Goal: Complete application form

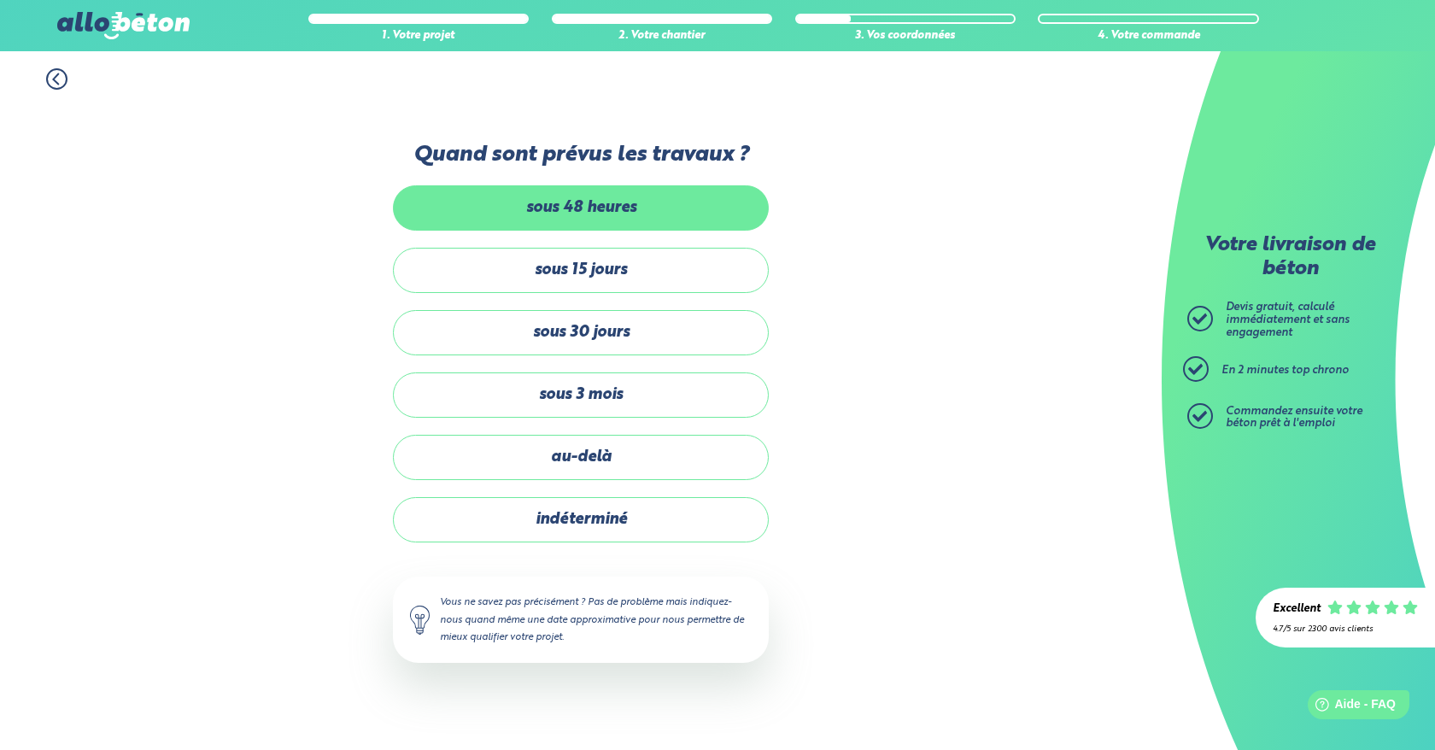
click at [623, 200] on label "sous 48 heures" at bounding box center [581, 207] width 376 height 45
click at [0, 0] on input "sous 48 heures" at bounding box center [0, 0] width 0 height 0
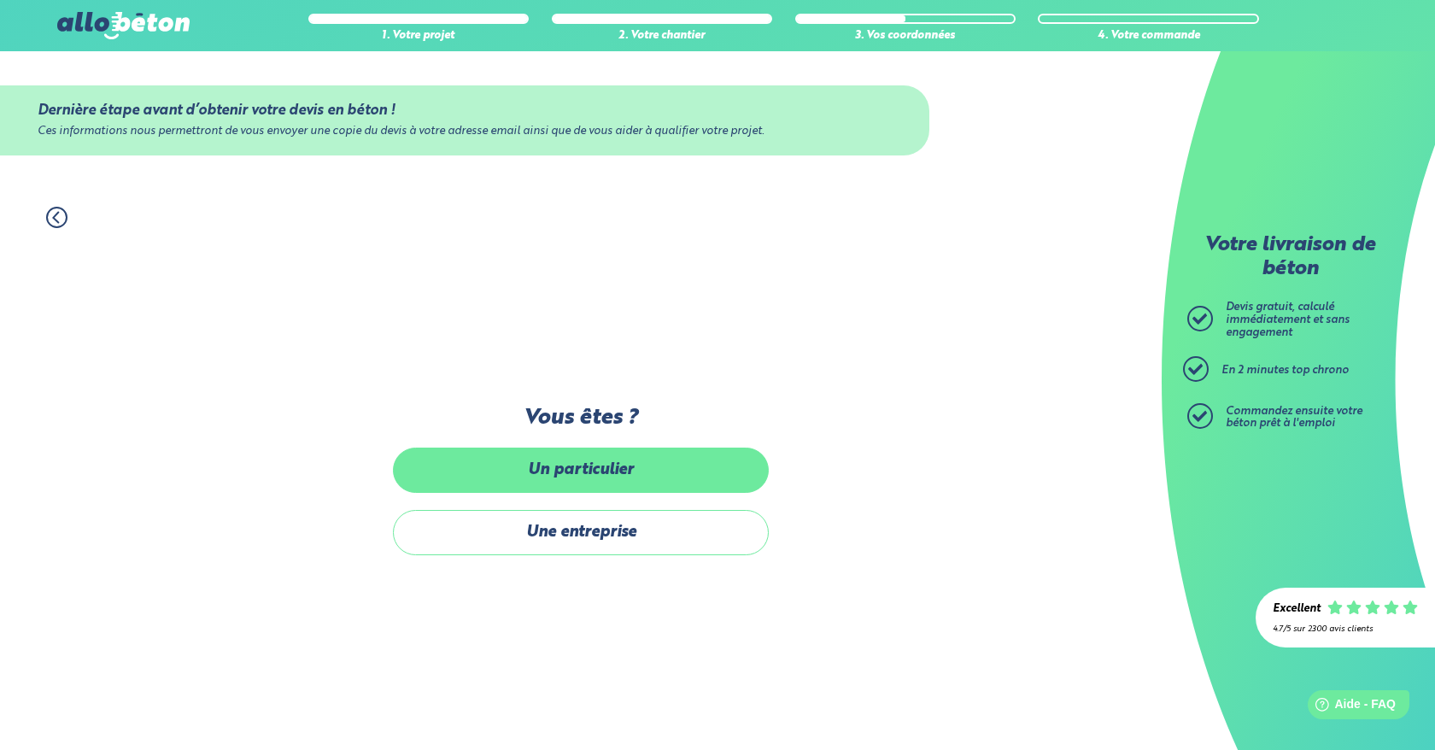
click at [593, 465] on label "Un particulier" at bounding box center [581, 469] width 376 height 45
click at [0, 0] on input "Un particulier" at bounding box center [0, 0] width 0 height 0
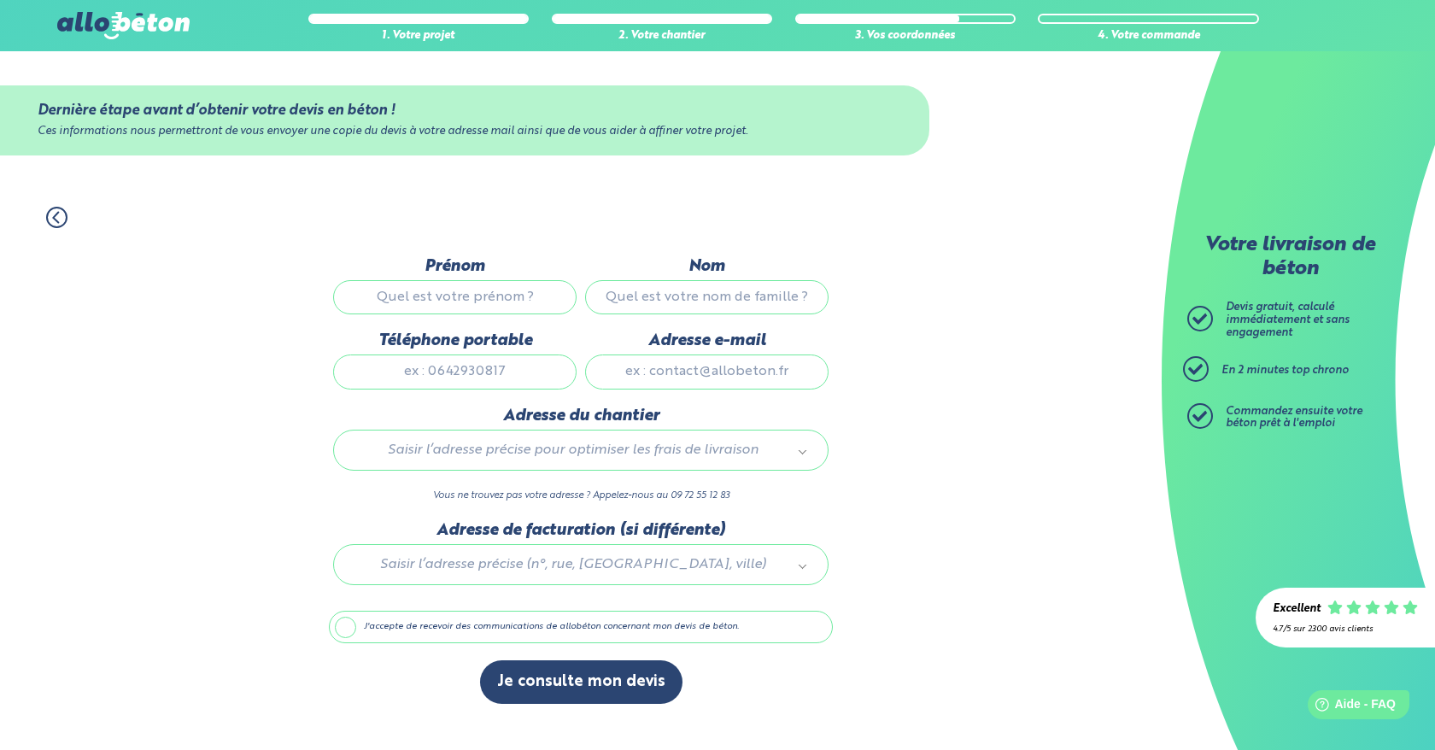
click at [488, 283] on input "Prénom" at bounding box center [454, 297] width 243 height 34
type input "Julien"
click at [716, 299] on input "Nom" at bounding box center [706, 297] width 243 height 34
type input "Hemery"
click at [459, 374] on input "Téléphone portable" at bounding box center [454, 371] width 243 height 34
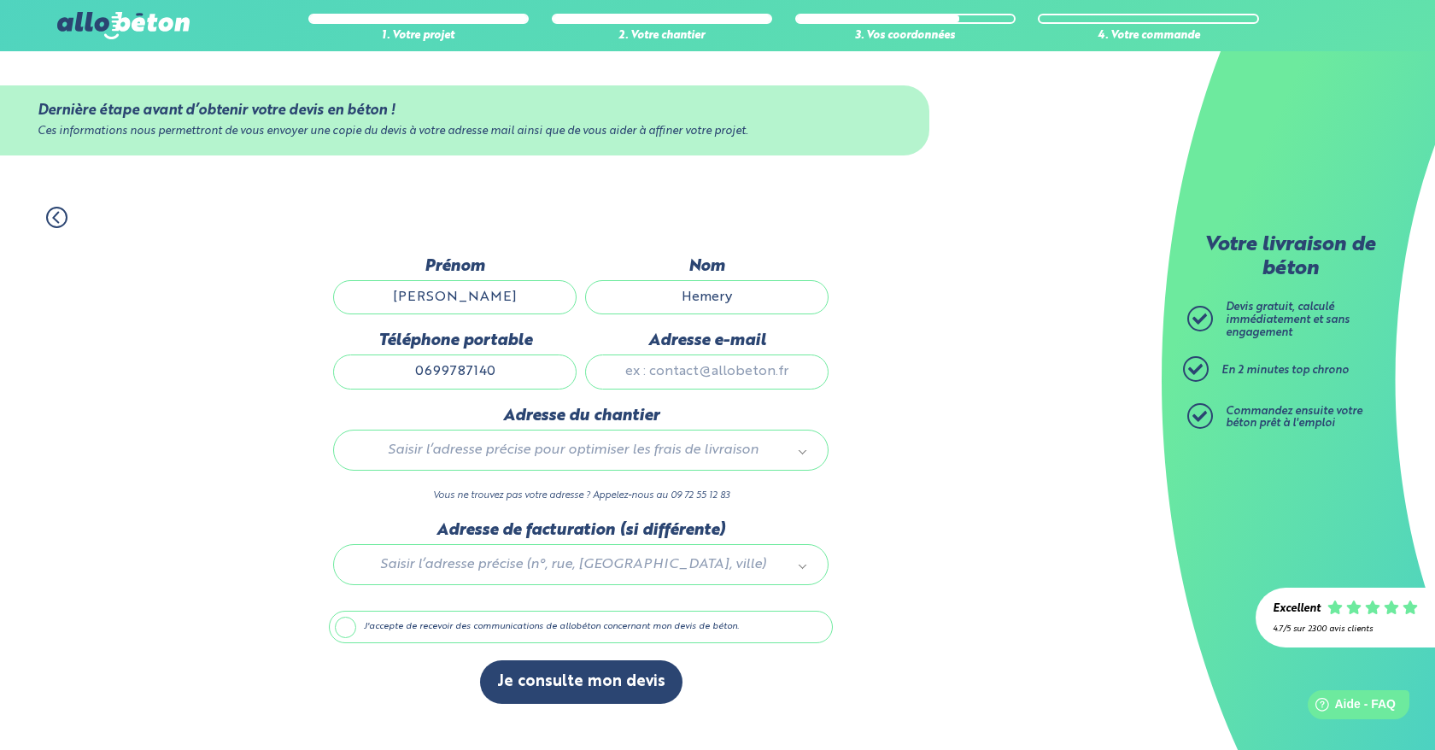
type input "0699787140"
click at [692, 377] on input "Adresse e-mail" at bounding box center [706, 371] width 243 height 34
type input "julien-hemery@hotmail.fr"
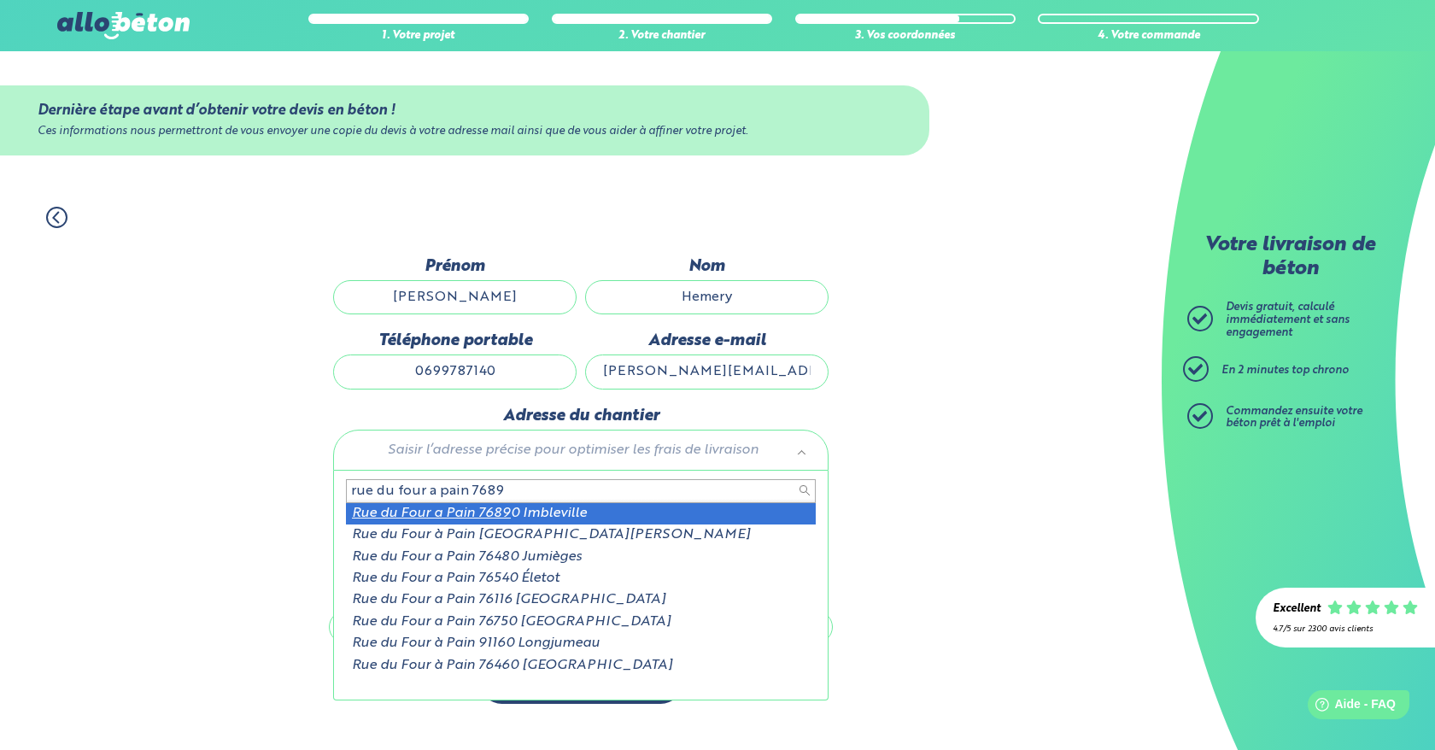
type input "rue du four a pain 7689"
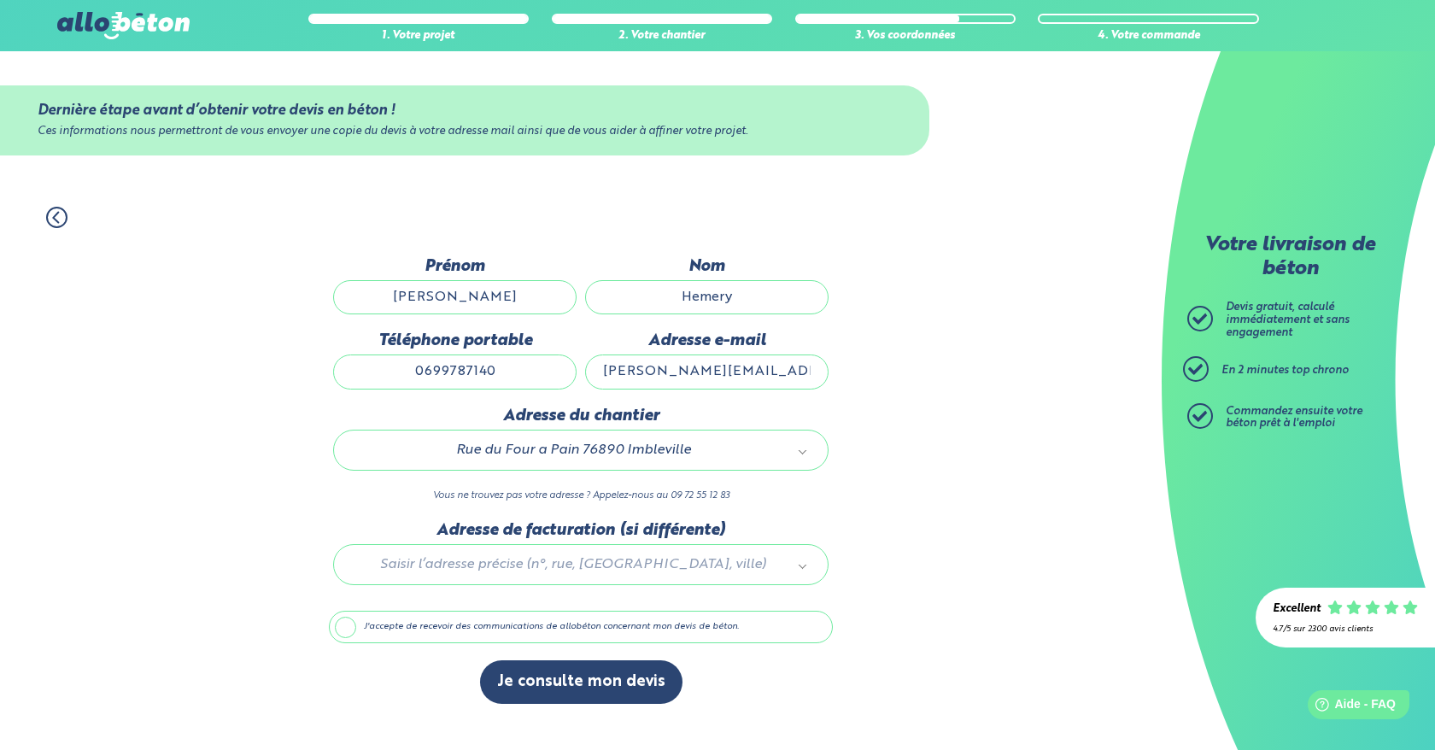
scroll to position [5, 0]
click at [348, 628] on label "J'accepte de recevoir des communications de allobéton concernant mon devis de b…" at bounding box center [581, 627] width 504 height 32
click at [0, 0] on input "J'accepte de recevoir des communications de allobéton concernant mon devis de b…" at bounding box center [0, 0] width 0 height 0
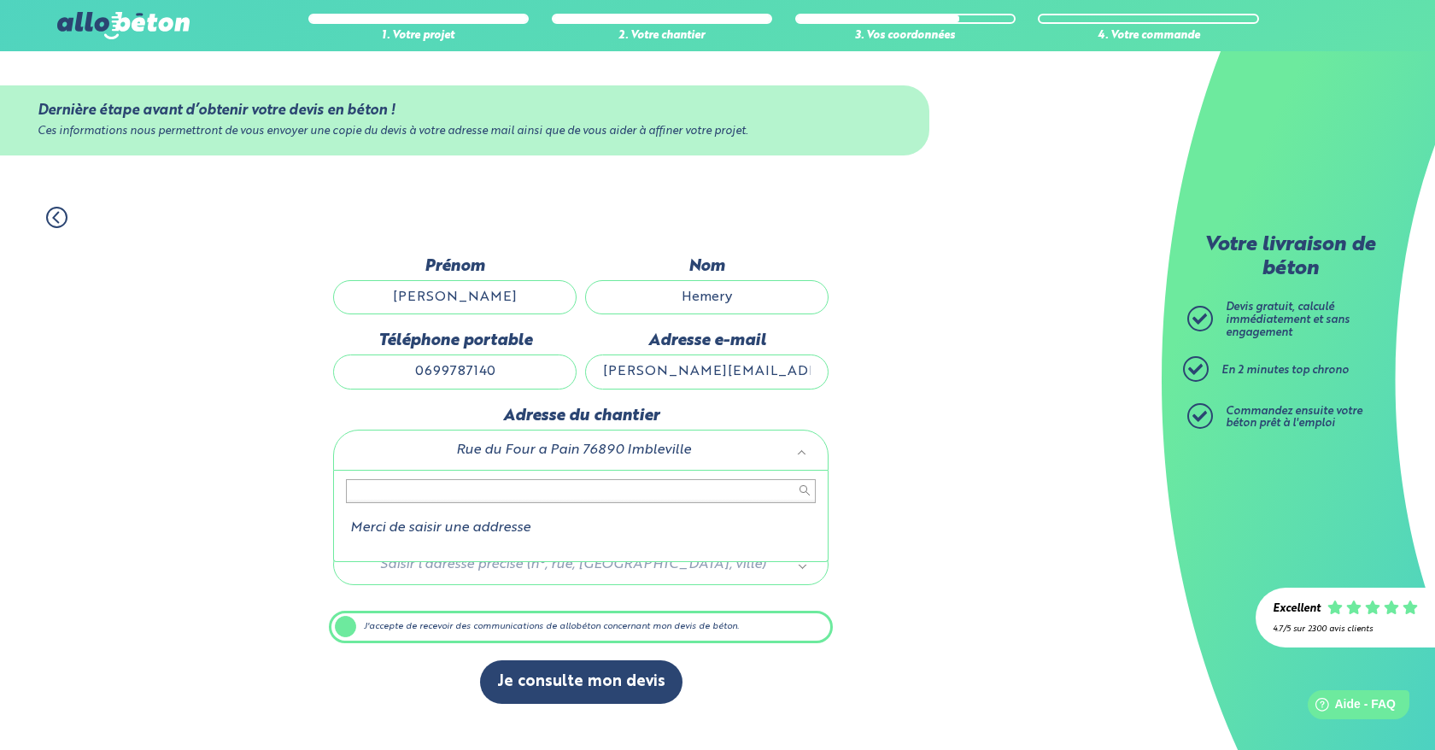
click at [546, 648] on body "09 72 55 12 83 Conseils et Appel Gratuits nos produits le béton prêt à l'emploi…" at bounding box center [717, 375] width 1435 height 750
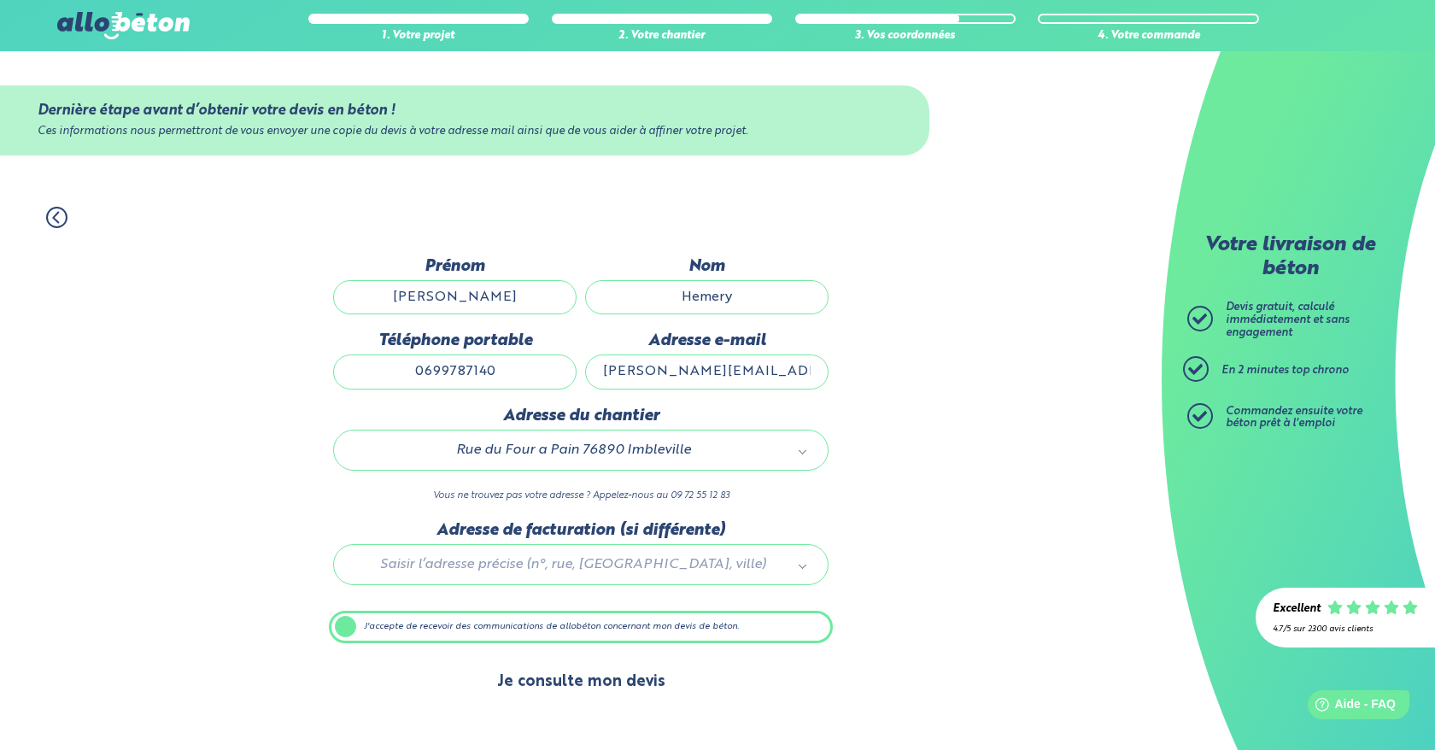
click at [587, 678] on button "Je consulte mon devis" at bounding box center [581, 682] width 202 height 44
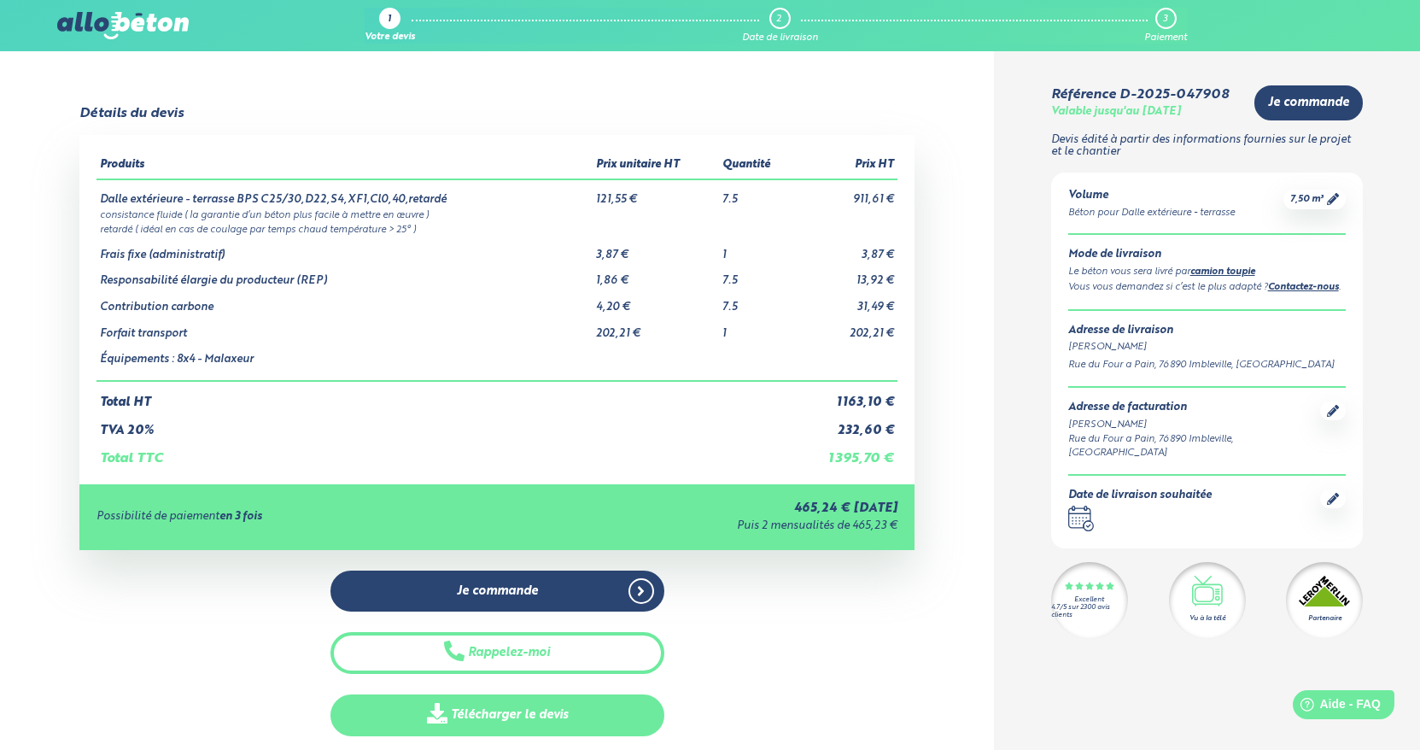
click at [559, 710] on link "Télécharger le devis" at bounding box center [497, 715] width 334 height 42
